Goal: Task Accomplishment & Management: Complete application form

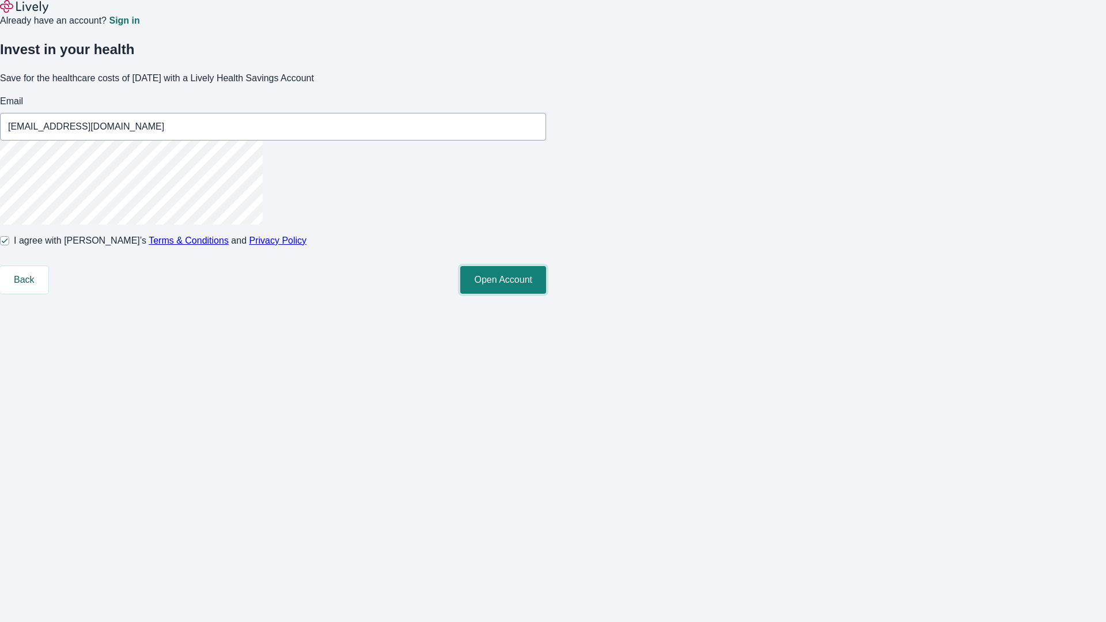
click at [546, 294] on button "Open Account" at bounding box center [503, 280] width 86 height 28
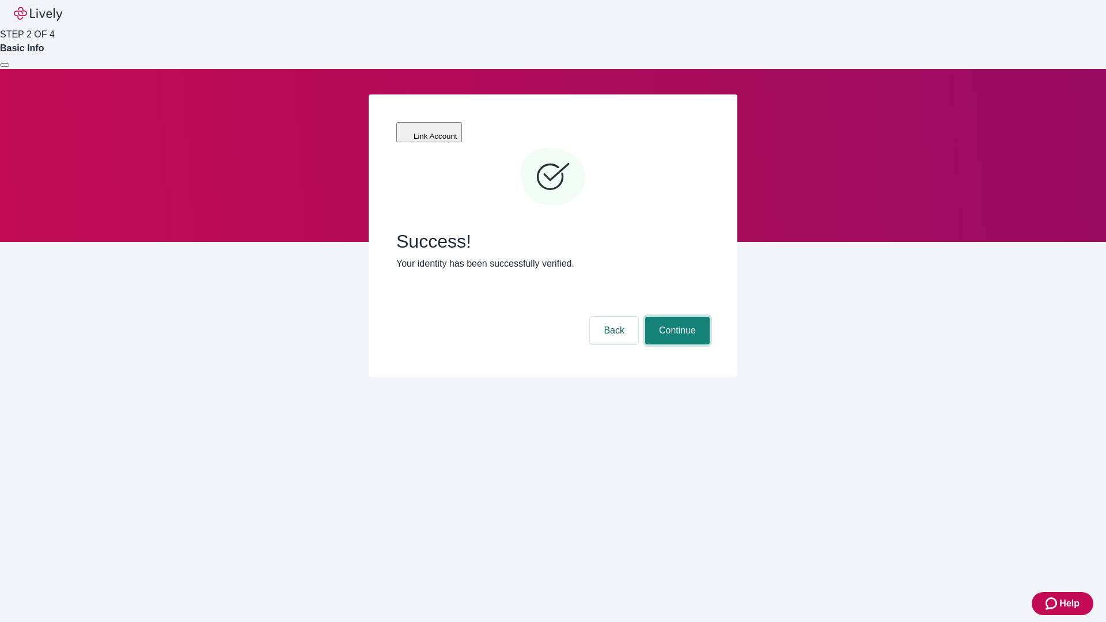
click at [676, 317] on button "Continue" at bounding box center [677, 331] width 65 height 28
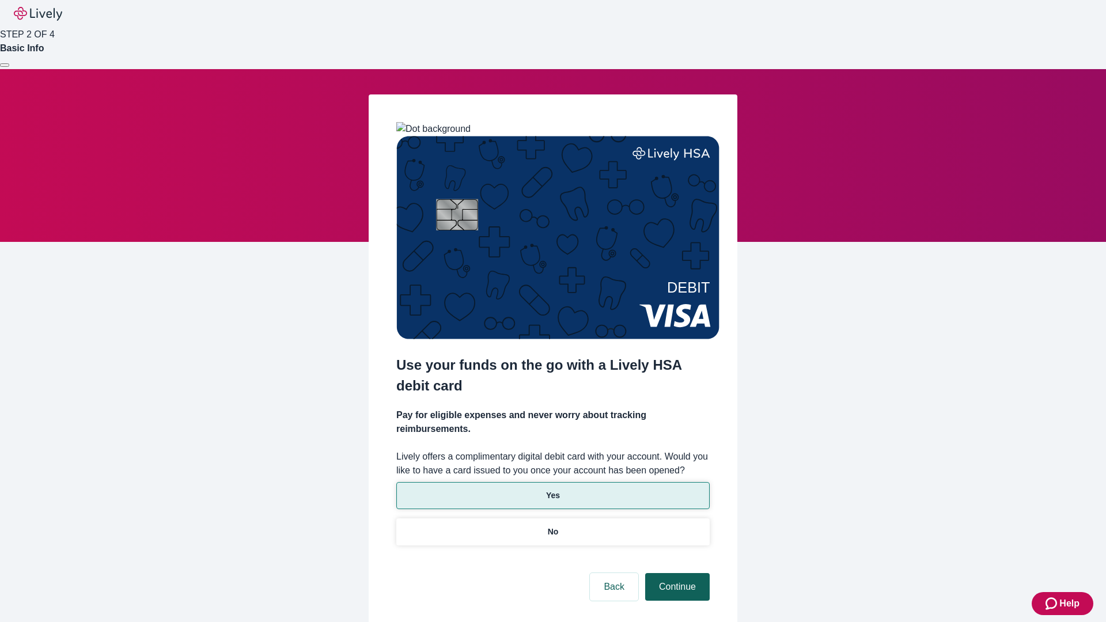
click at [552, 490] on p "Yes" at bounding box center [553, 496] width 14 height 12
click at [676, 573] on button "Continue" at bounding box center [677, 587] width 65 height 28
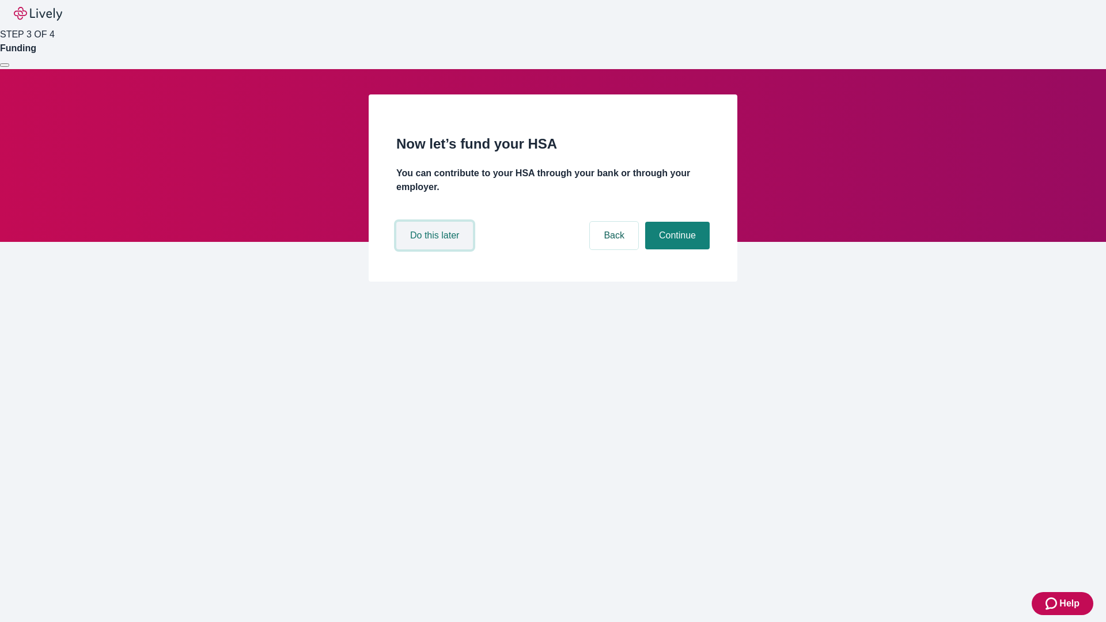
click at [436, 249] on button "Do this later" at bounding box center [434, 236] width 77 height 28
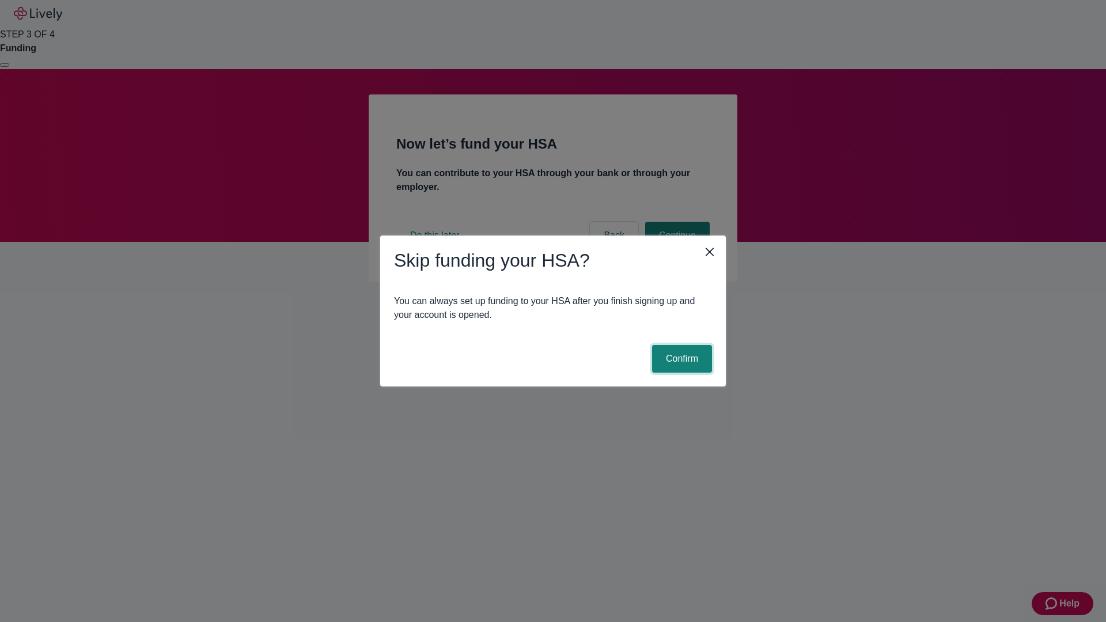
click at [680, 359] on button "Confirm" at bounding box center [682, 359] width 60 height 28
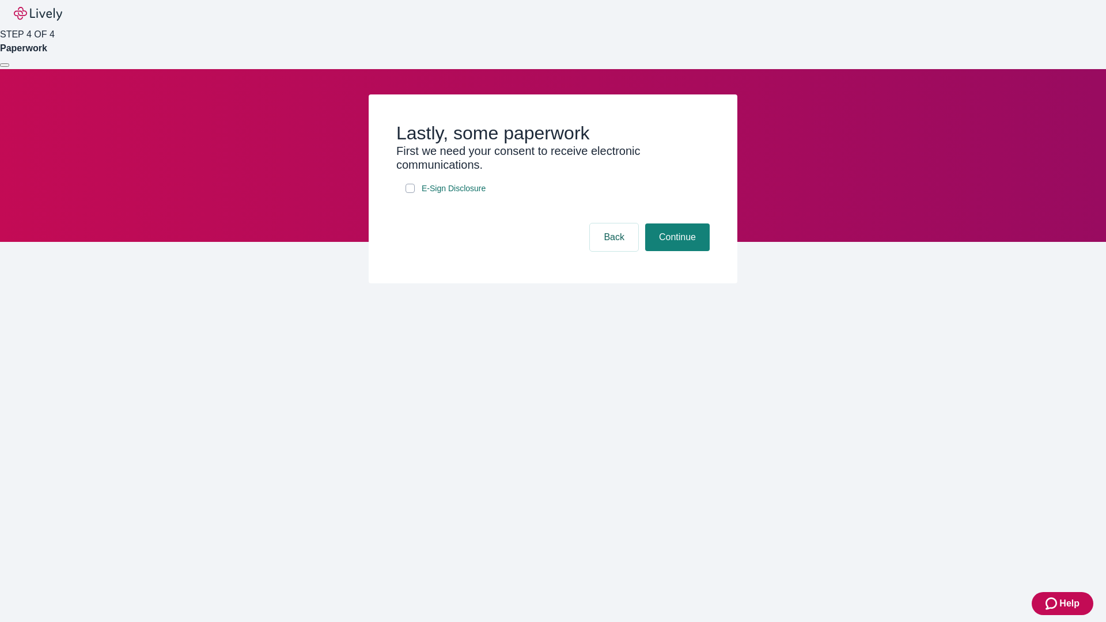
click at [410, 193] on input "E-Sign Disclosure" at bounding box center [410, 188] width 9 height 9
checkbox input "true"
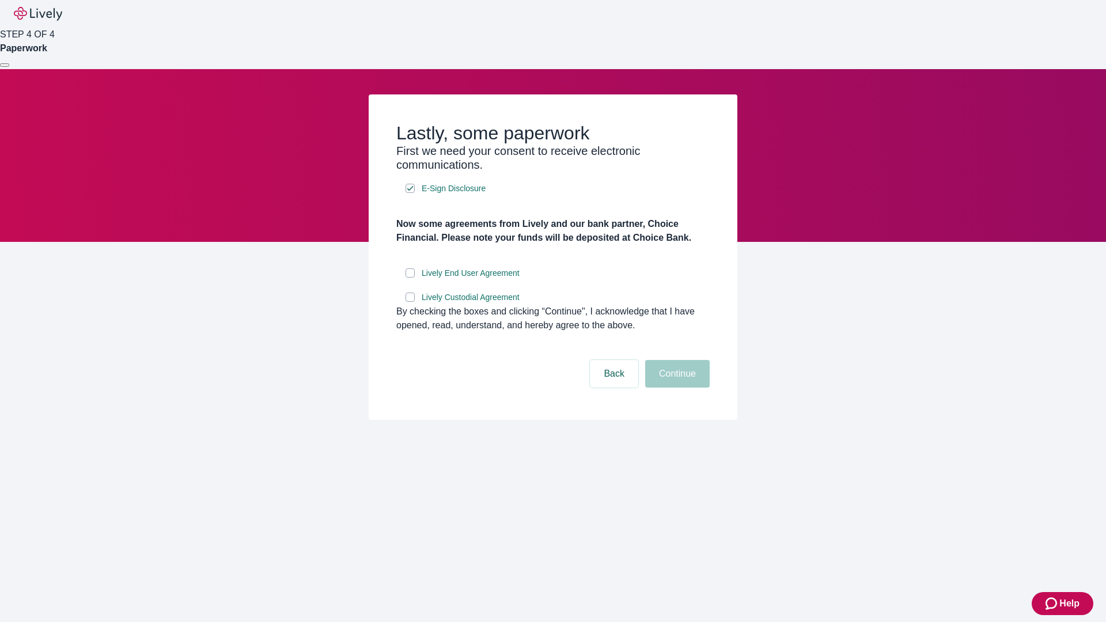
click at [410, 278] on input "Lively End User Agreement" at bounding box center [410, 272] width 9 height 9
checkbox input "true"
click at [410, 302] on input "Lively Custodial Agreement" at bounding box center [410, 297] width 9 height 9
checkbox input "true"
click at [676, 388] on button "Continue" at bounding box center [677, 374] width 65 height 28
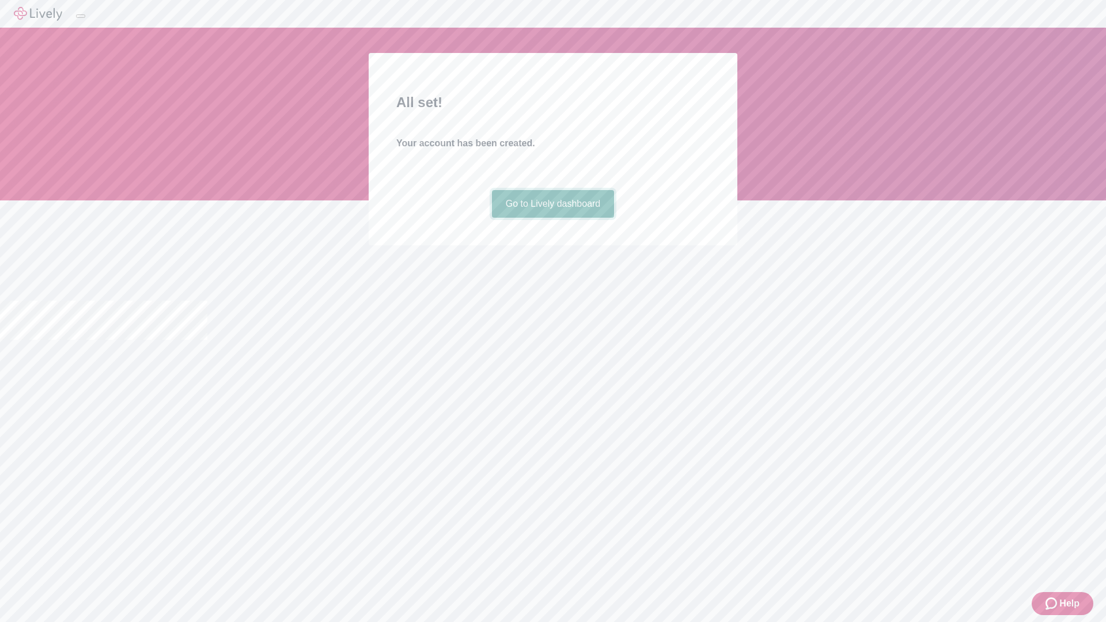
click at [552, 218] on link "Go to Lively dashboard" at bounding box center [553, 204] width 123 height 28
